Goal: Task Accomplishment & Management: Complete application form

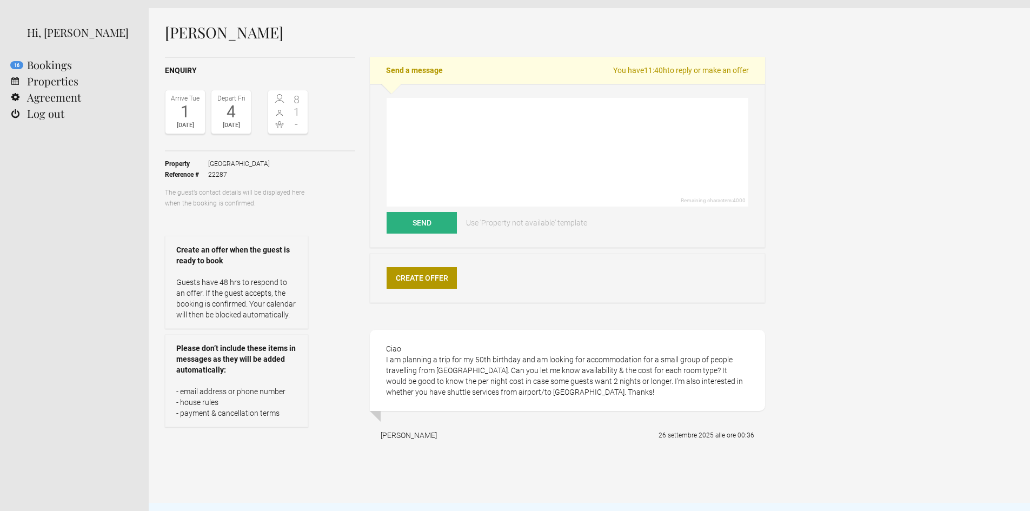
scroll to position [54, 0]
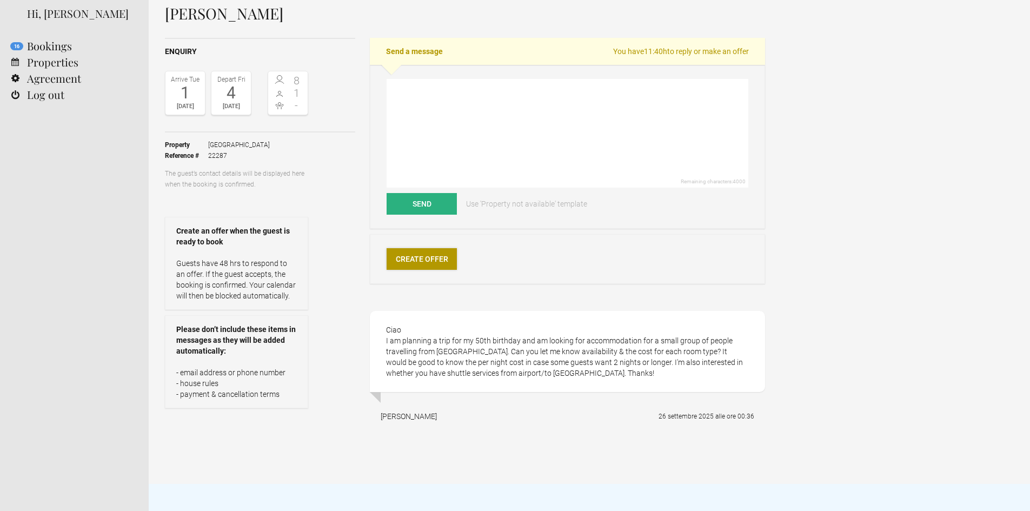
click at [425, 260] on link "Create Offer" at bounding box center [422, 259] width 70 height 22
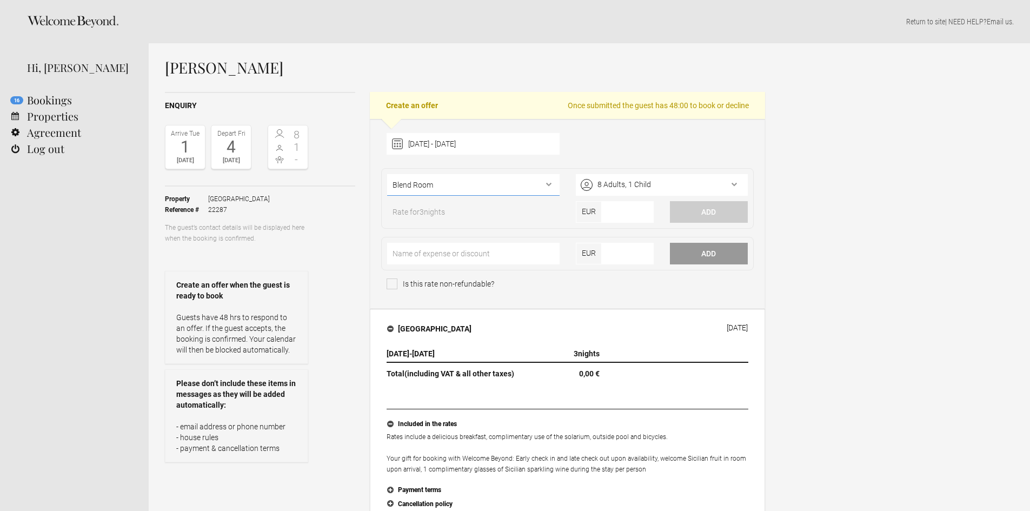
click at [535, 180] on select"] "Blend Room Iconic Room Historic Room Unique Suite Pool Villa Pool Villa Spa Spa…" at bounding box center [473, 185] width 172 height 22
click at [387, 174] on select"] "Blend Room Iconic Room Historic Room Unique Suite Pool Villa Pool Villa Spa Spa…" at bounding box center [473, 185] width 172 height 22
click at [638, 182] on div "8 Adults, 1 Child" at bounding box center [662, 185] width 172 height 22
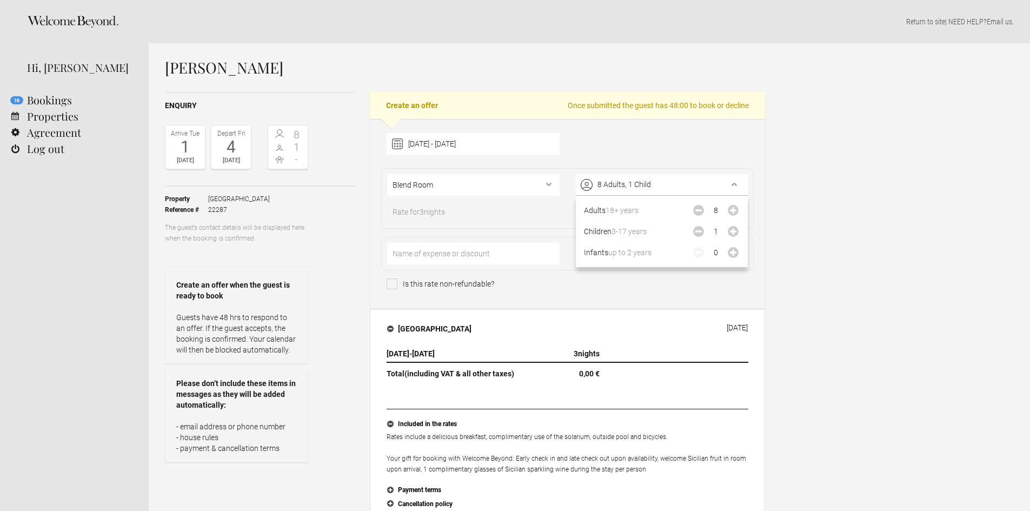
click at [555, 213] on div "Rate for 3 nights" at bounding box center [473, 215] width 188 height 16
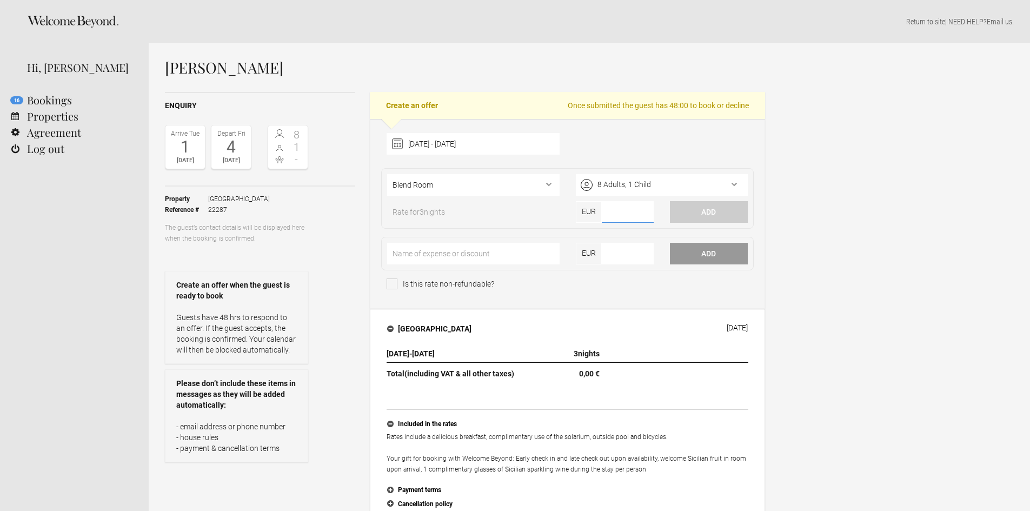
click at [617, 211] on input"] "number" at bounding box center [628, 212] width 52 height 22
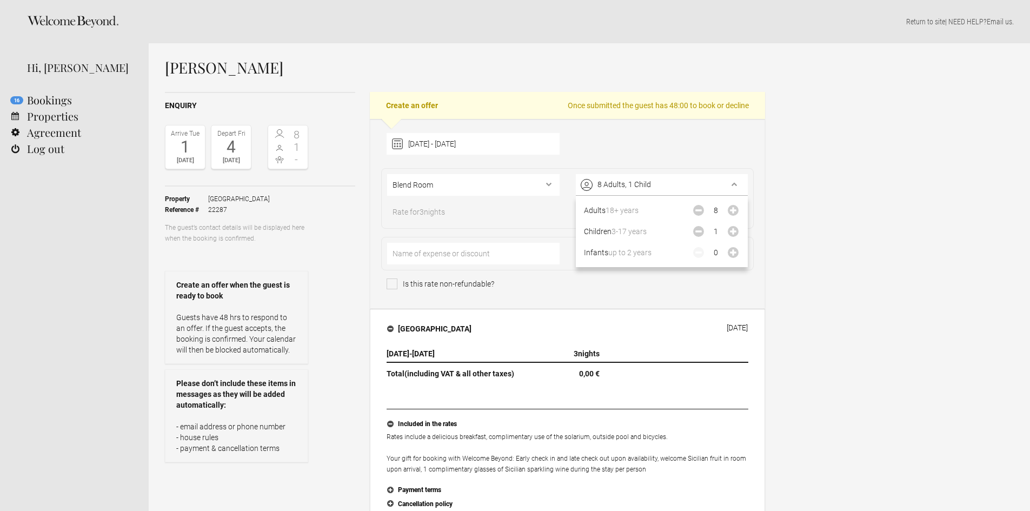
click at [662, 190] on div "8 Adults, 1 Child" at bounding box center [662, 185] width 172 height 22
click at [696, 212] on icon "Decrease" at bounding box center [698, 210] width 11 height 11
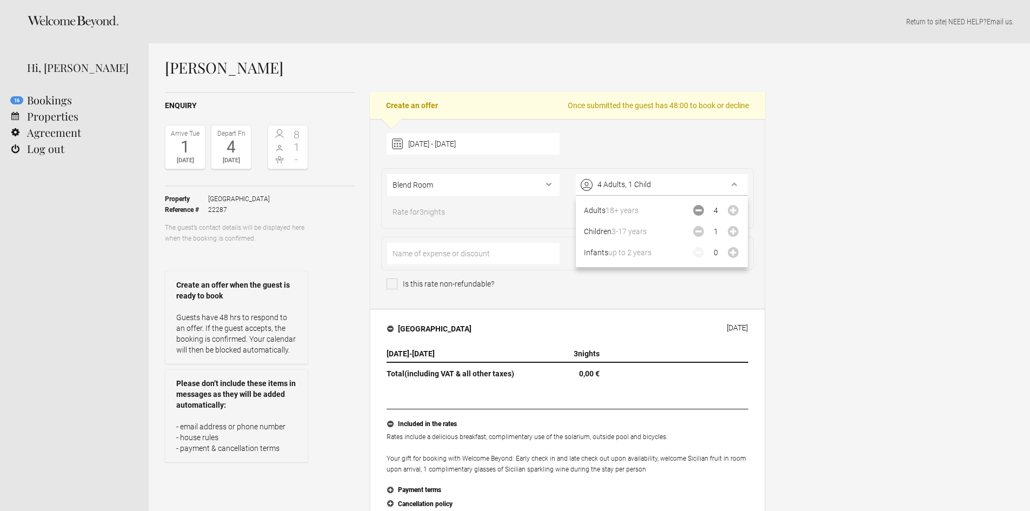
click at [696, 212] on icon "Decrease" at bounding box center [698, 210] width 11 height 11
click at [731, 209] on icon "Increase" at bounding box center [733, 210] width 11 height 11
click at [763, 218] on div "[DATE] - [DATE] [DATE] Feb Mar Apr May Jun [DATE] Aug Sep Oct Nov Dec Clear Ble…" at bounding box center [567, 214] width 395 height 190
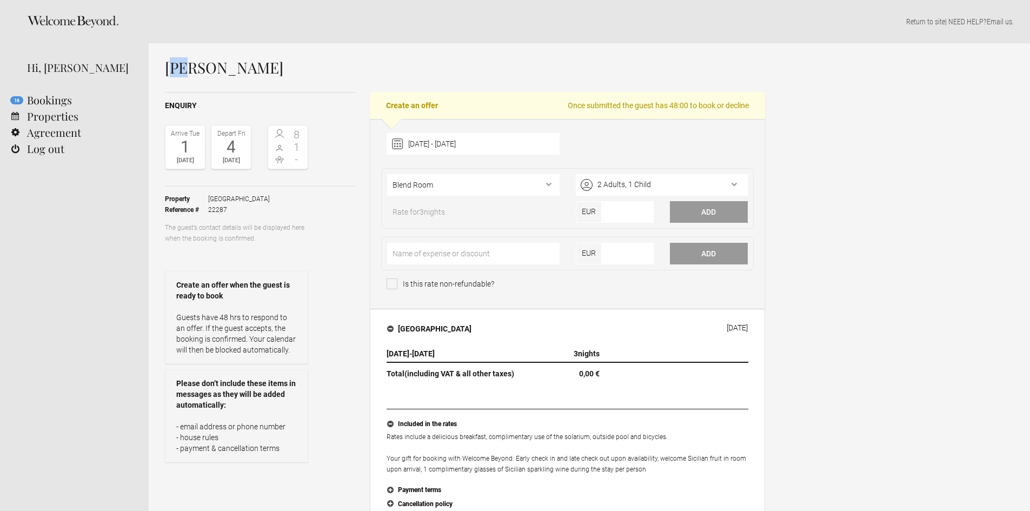
drag, startPoint x: 174, startPoint y: 69, endPoint x: 186, endPoint y: 69, distance: 12.4
click at [186, 69] on h1 "[PERSON_NAME]" at bounding box center [465, 67] width 600 height 16
drag, startPoint x: 163, startPoint y: 68, endPoint x: 198, endPoint y: 72, distance: 35.5
copy h1 "[PERSON_NAME]"
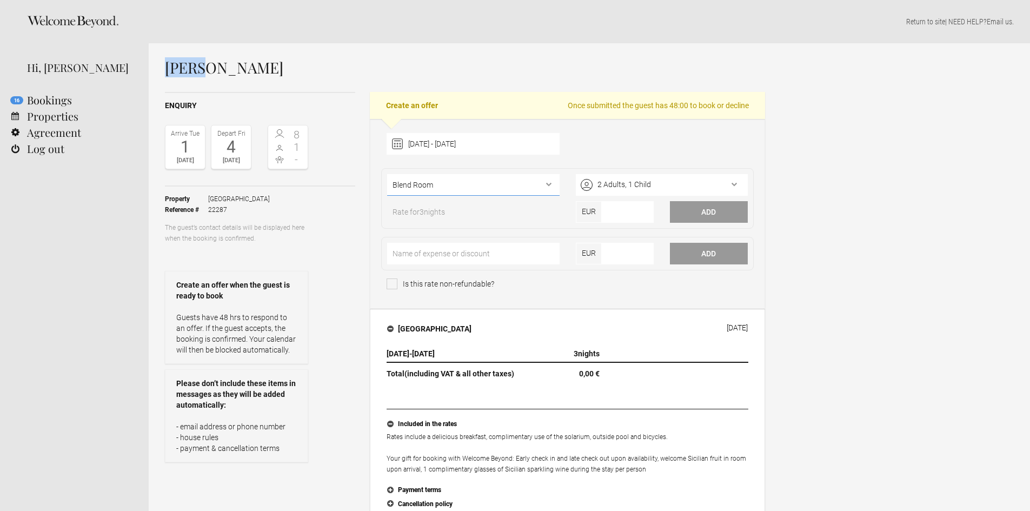
click at [552, 180] on select"] "Blend Room Iconic Room Historic Room Unique Suite Pool Villa Pool Villa Spa Spa…" at bounding box center [473, 185] width 172 height 22
select select"] "1169"
click at [387, 174] on select"] "Blend Room Iconic Room Historic Room Unique Suite Pool Villa Pool Villa Spa Spa…" at bounding box center [473, 185] width 172 height 22
click at [619, 210] on input"] "number" at bounding box center [628, 212] width 52 height 22
type input"] "1272.00"
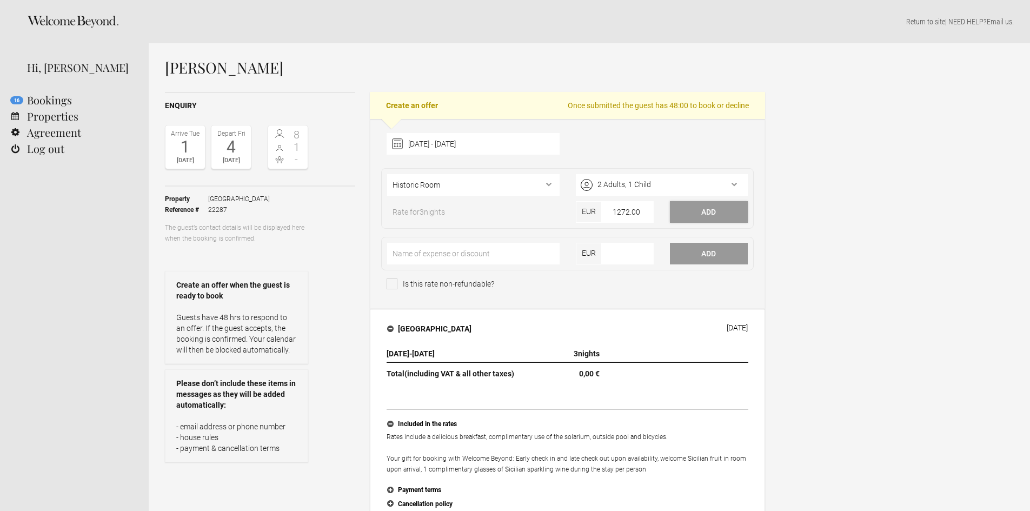
click at [719, 205] on button "Add" at bounding box center [709, 212] width 78 height 22
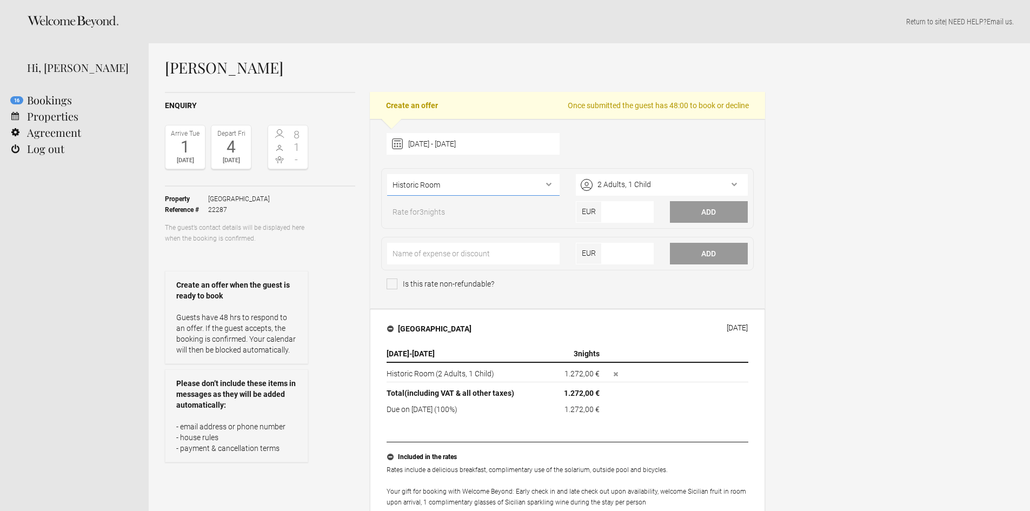
click at [541, 187] on select"] "Blend Room Iconic Room Historic Room Unique Suite Pool Villa Pool Villa Spa Spa…" at bounding box center [473, 185] width 172 height 22
select select"] "1168"
click at [387, 174] on select"] "Blend Room Iconic Room Historic Room Unique Suite Pool Villa Pool Villa Spa Spa…" at bounding box center [473, 185] width 172 height 22
click at [674, 184] on div "2 Adults, 1 Child" at bounding box center [662, 185] width 172 height 22
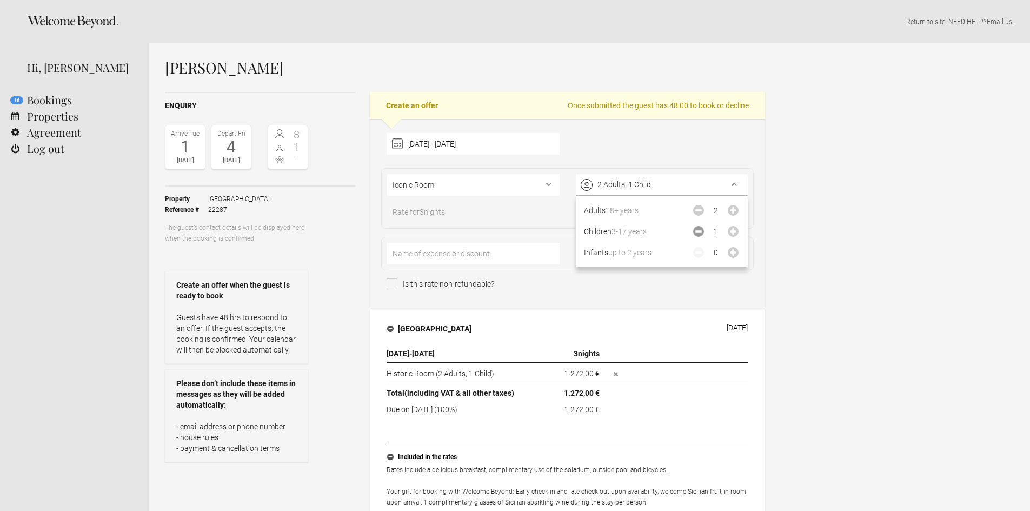
click at [697, 233] on icon "Decrease" at bounding box center [698, 231] width 11 height 11
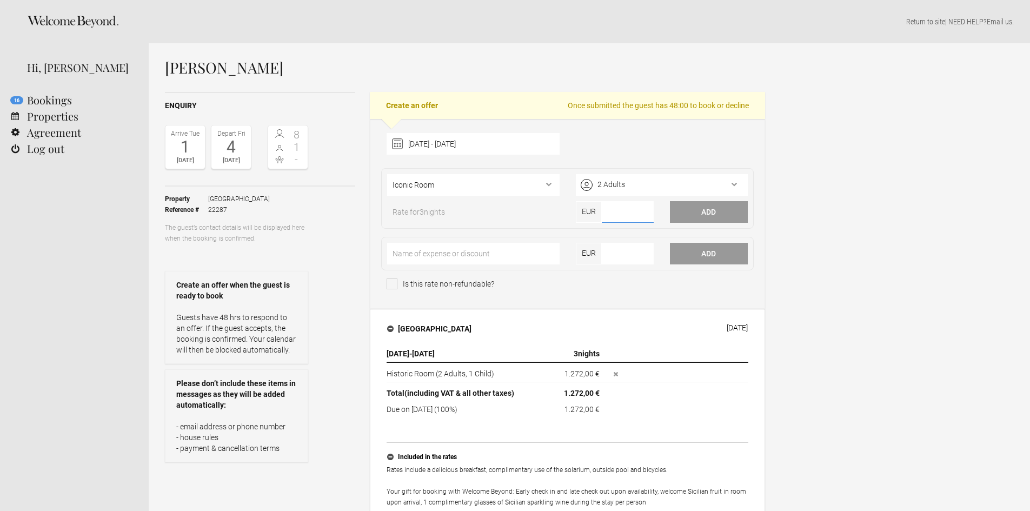
click at [611, 213] on input"] "number" at bounding box center [628, 212] width 52 height 22
type input"] "1020.00"
click at [682, 216] on button "Add" at bounding box center [709, 212] width 78 height 22
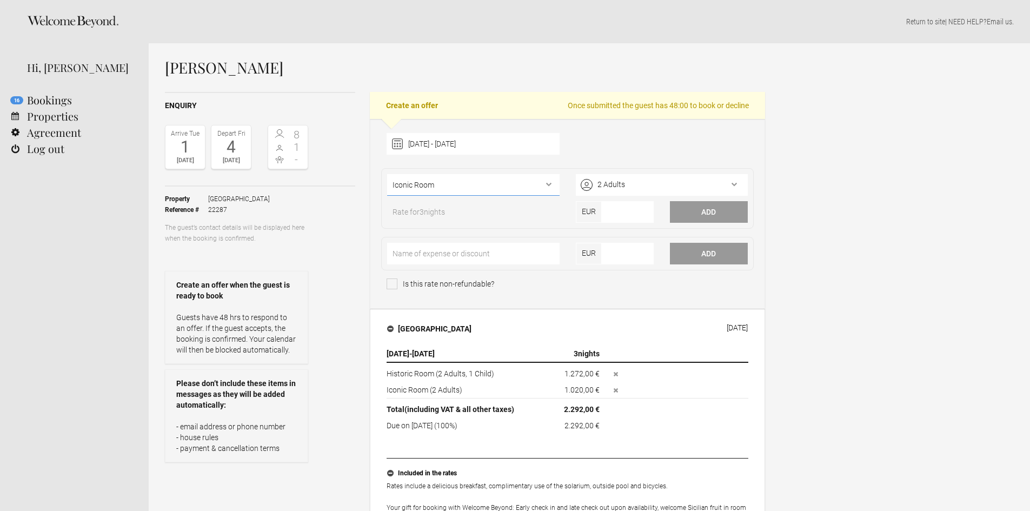
click at [513, 188] on select"] "Blend Room Iconic Room Historic Room Unique Suite Pool Villa Pool Villa Spa Spa…" at bounding box center [473, 185] width 172 height 22
select select"] "1170"
click at [387, 174] on select"] "Blend Room Iconic Room Historic Room Unique Suite Pool Villa Pool Villa Spa Spa…" at bounding box center [473, 185] width 172 height 22
click at [625, 211] on input"] "number" at bounding box center [628, 212] width 52 height 22
type input"] "1242.00"
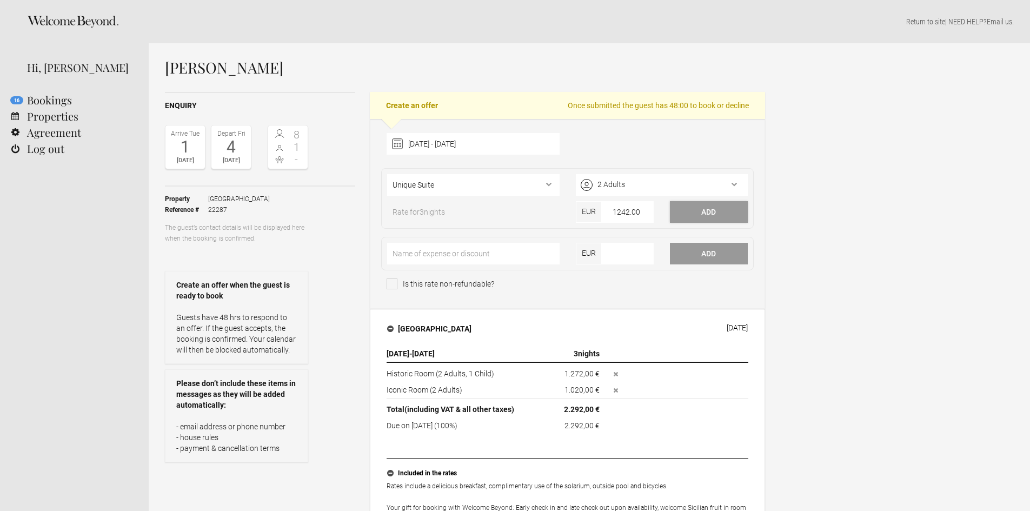
click at [713, 214] on button "Add" at bounding box center [709, 212] width 78 height 22
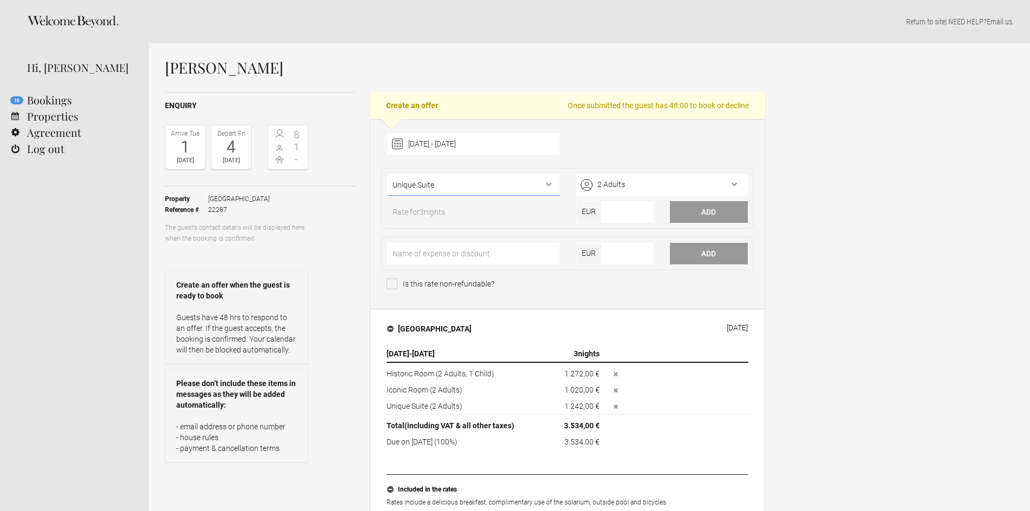
click at [538, 185] on select"] "Blend Room Iconic Room Historic Room Unique Suite Pool Villa Pool Villa Spa Spa…" at bounding box center [473, 185] width 172 height 22
select select"] "1785"
click at [387, 174] on select"] "Blend Room Iconic Room Historic Room Unique Suite Pool Villa Pool Villa Spa Spa…" at bounding box center [473, 185] width 172 height 22
click at [626, 211] on input"] "number" at bounding box center [628, 212] width 52 height 22
type input"] "1365.00"
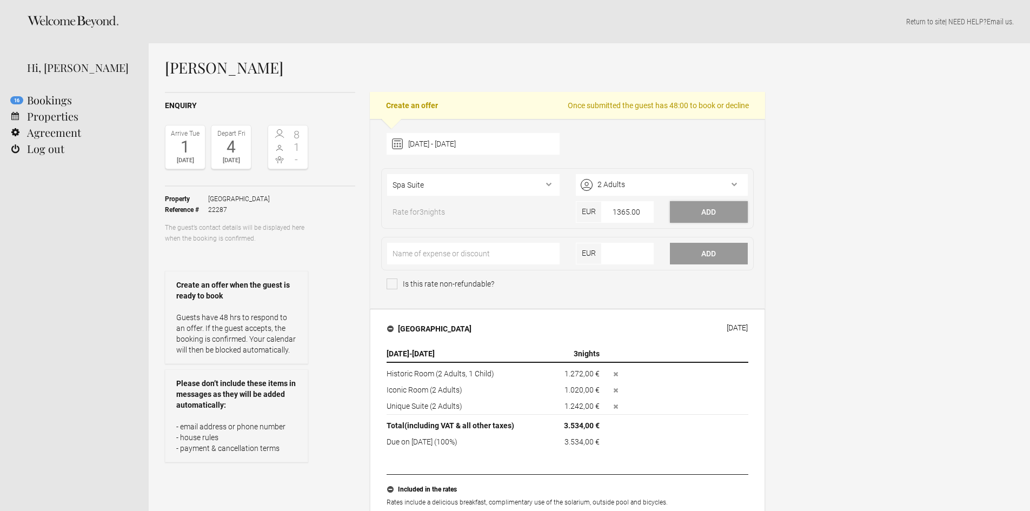
click at [707, 213] on button "Add" at bounding box center [709, 212] width 78 height 22
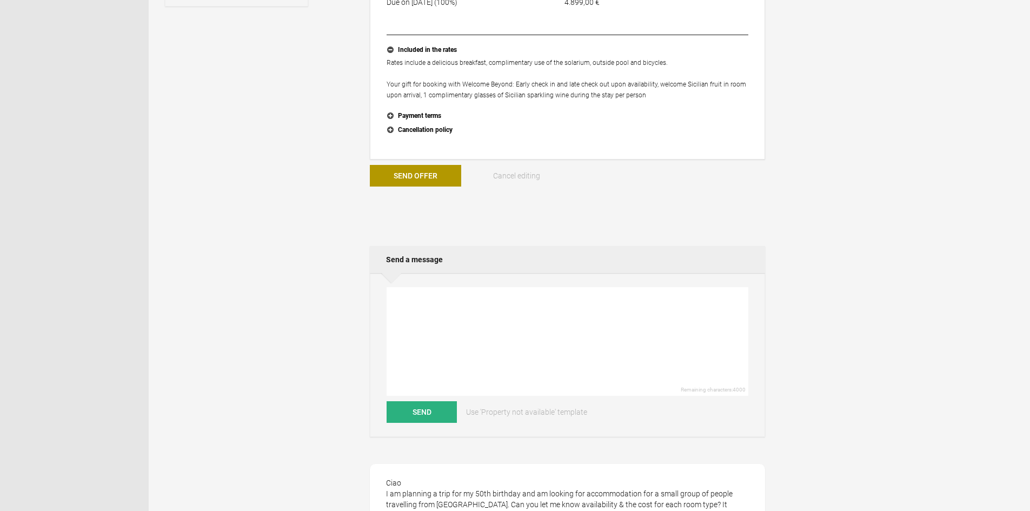
scroll to position [433, 0]
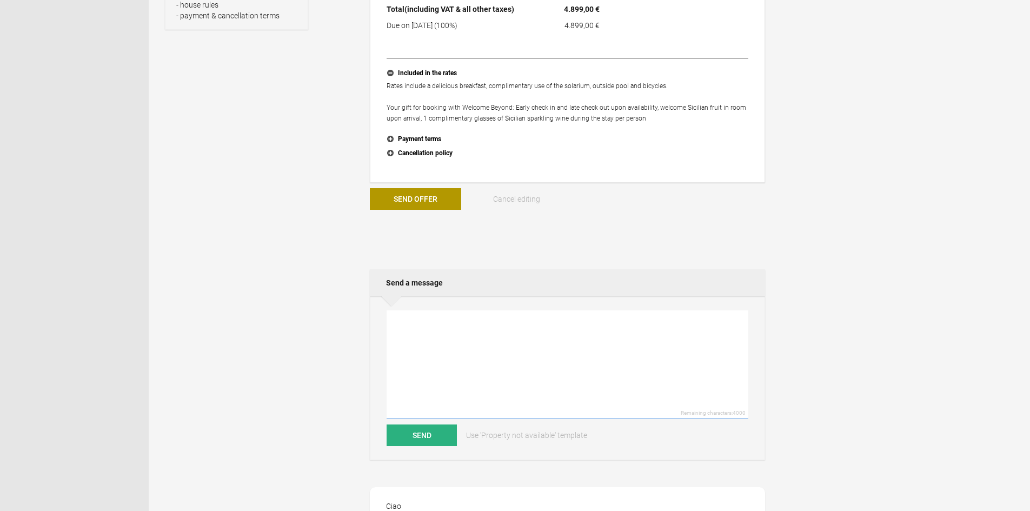
click at [439, 329] on textarea at bounding box center [568, 364] width 362 height 109
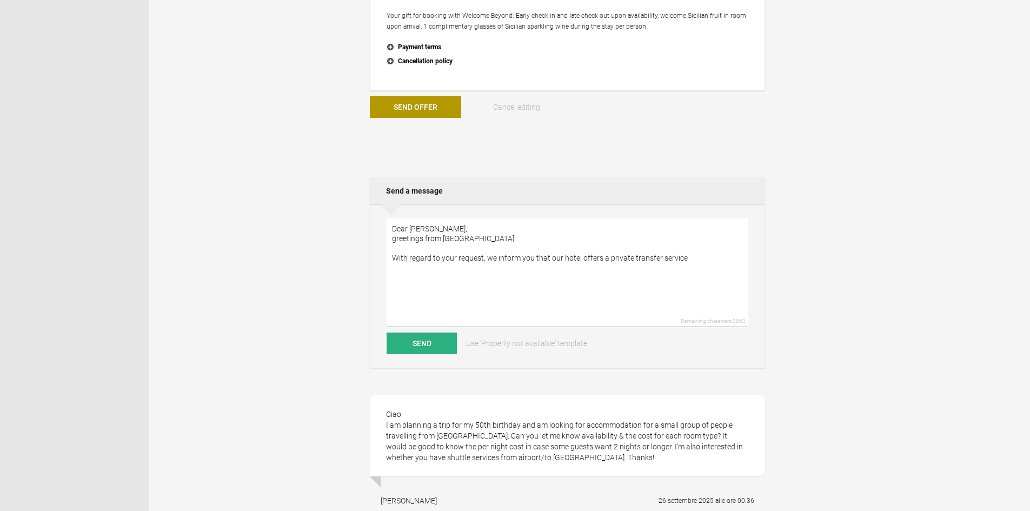
scroll to position [595, 0]
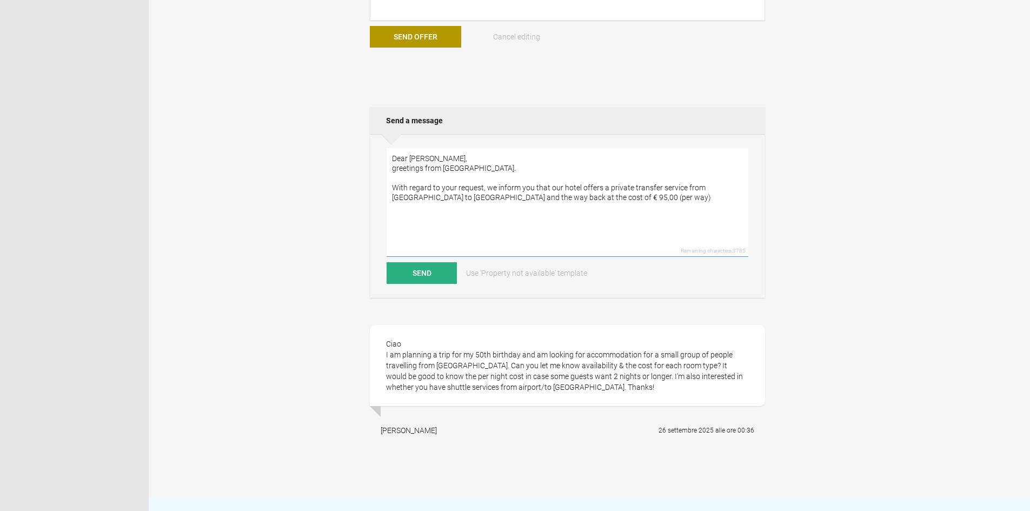
click at [492, 201] on textarea "Dear [PERSON_NAME], greetings from [GEOGRAPHIC_DATA]. With regard to your reque…" at bounding box center [568, 202] width 362 height 109
drag, startPoint x: 568, startPoint y: 201, endPoint x: 525, endPoint y: 203, distance: 43.3
click at [525, 203] on textarea "Dear [PERSON_NAME], greetings from [GEOGRAPHIC_DATA]. With regard to your reque…" at bounding box center [568, 202] width 362 height 109
drag, startPoint x: 523, startPoint y: 200, endPoint x: 510, endPoint y: 201, distance: 12.5
click at [510, 201] on textarea "Dear [PERSON_NAME], greetings from [GEOGRAPHIC_DATA]. With regard to your reque…" at bounding box center [568, 202] width 362 height 109
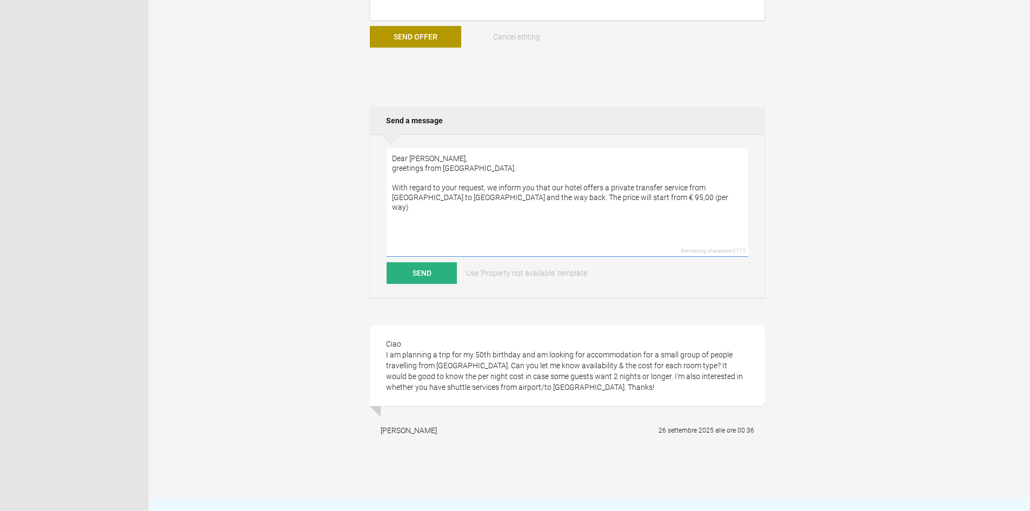
click at [641, 202] on textarea "Dear [PERSON_NAME], greetings from [GEOGRAPHIC_DATA]. With regard to your reque…" at bounding box center [568, 202] width 362 height 109
click at [603, 200] on textarea "Dear [PERSON_NAME], greetings from [GEOGRAPHIC_DATA]. With regard to your reque…" at bounding box center [568, 202] width 362 height 109
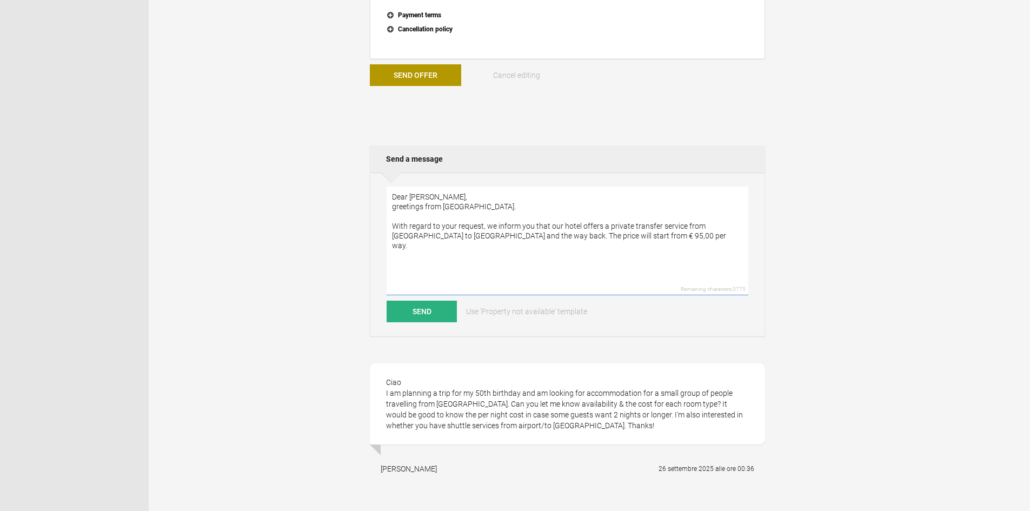
scroll to position [541, 0]
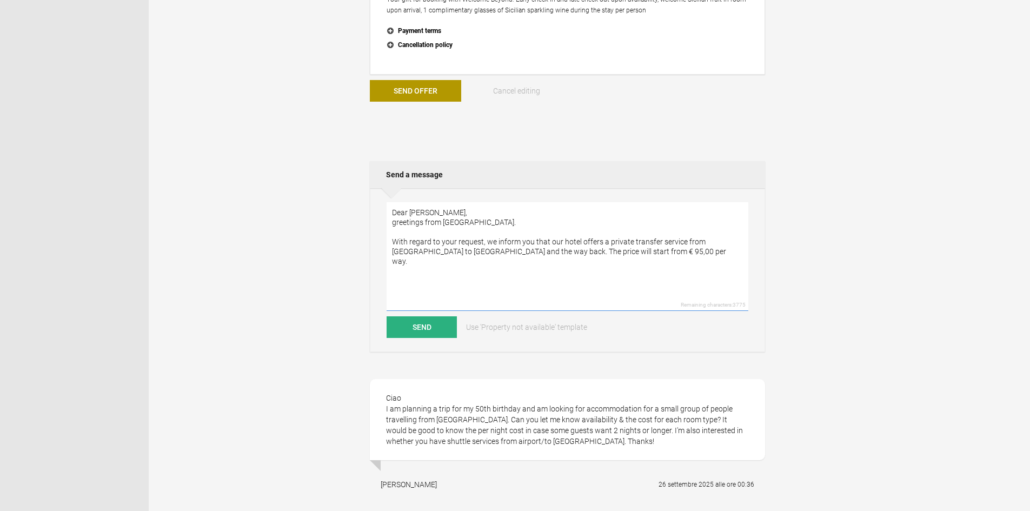
click at [400, 279] on textarea "Dear [PERSON_NAME], greetings from [GEOGRAPHIC_DATA]. With regard to your reque…" at bounding box center [568, 256] width 362 height 109
click at [669, 253] on textarea "Dear [PERSON_NAME], greetings from [GEOGRAPHIC_DATA]. With regard to your reque…" at bounding box center [568, 256] width 362 height 109
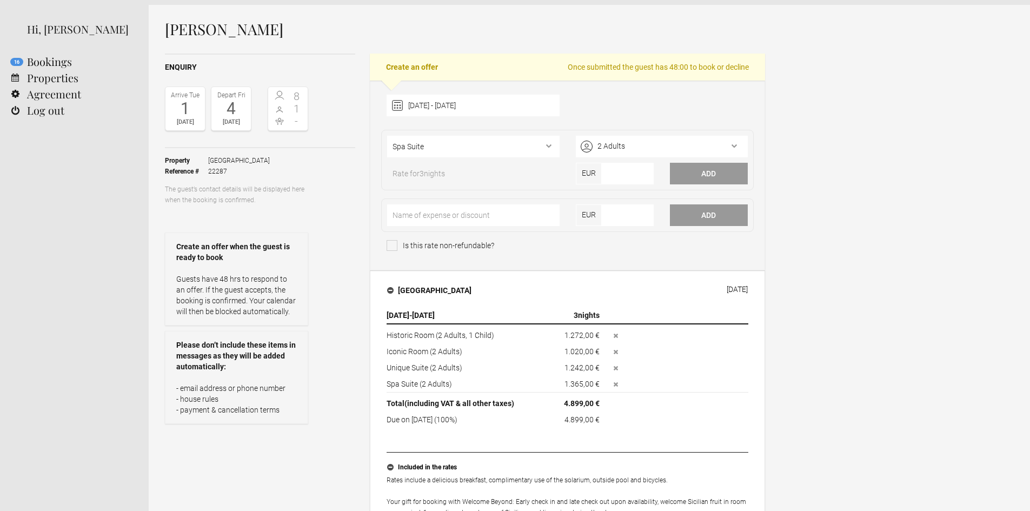
scroll to position [54, 0]
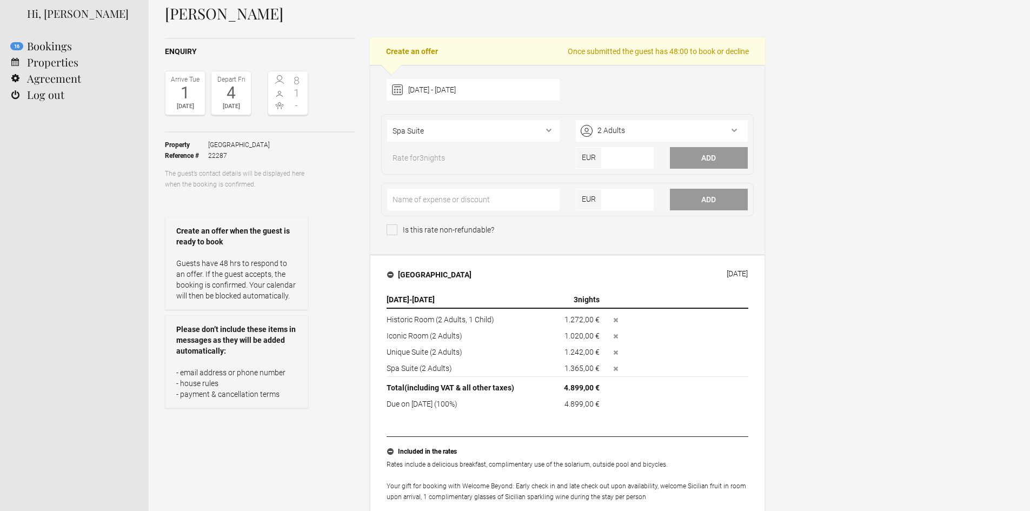
type textarea "Dear [PERSON_NAME], greetings from [GEOGRAPHIC_DATA]. With regard to your reque…"
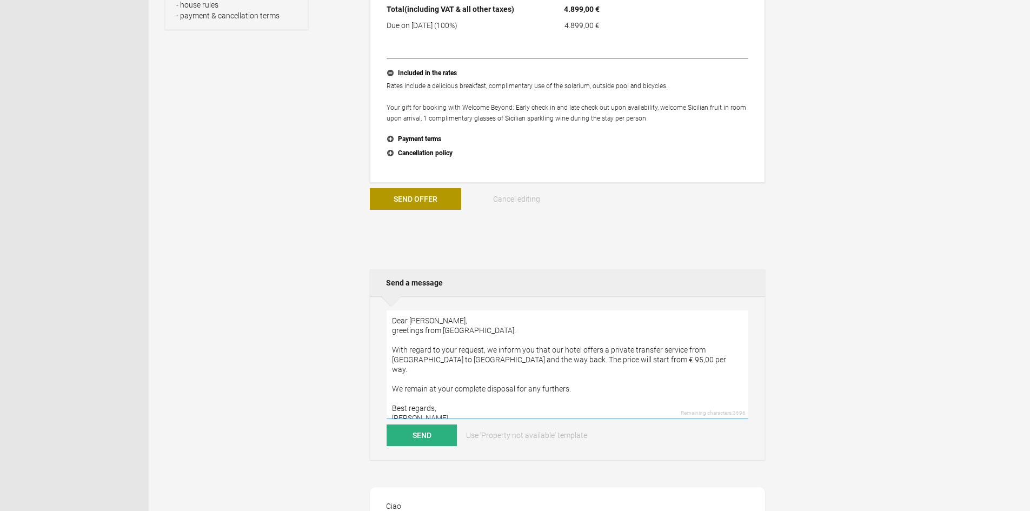
scroll to position [541, 0]
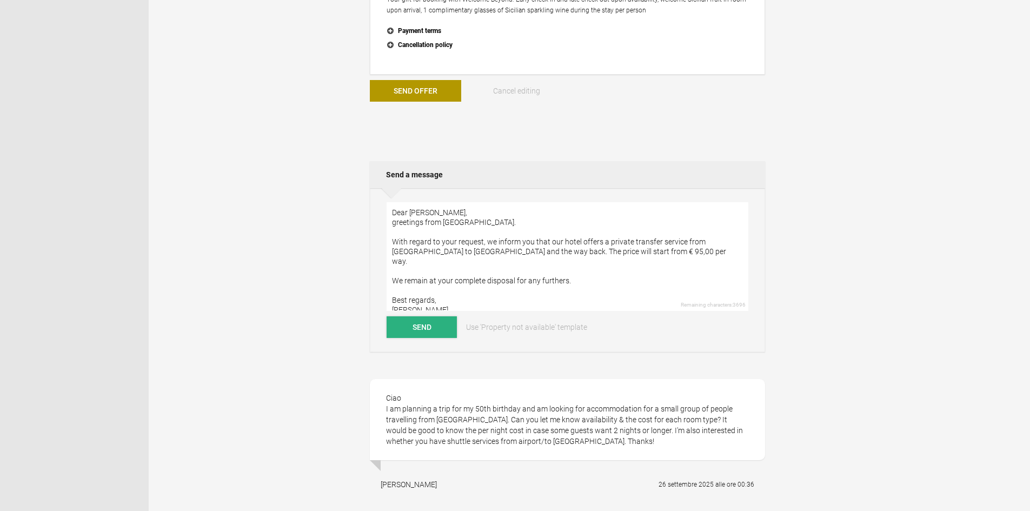
click at [426, 335] on button "Send" at bounding box center [422, 327] width 70 height 22
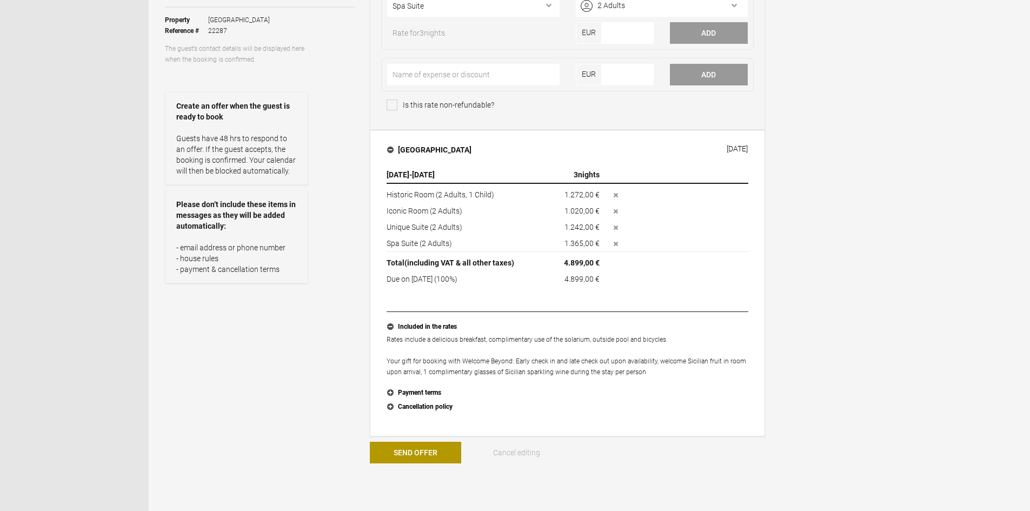
scroll to position [162, 0]
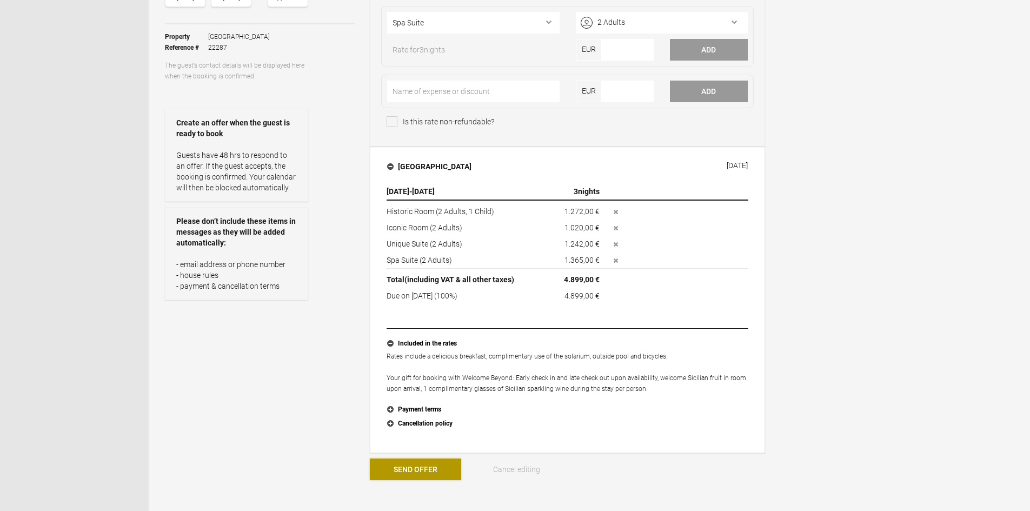
click at [430, 470] on button "Send Offer" at bounding box center [415, 470] width 91 height 22
